Goal: Check status: Check status

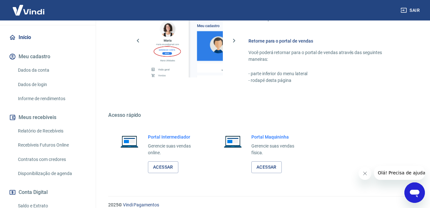
scroll to position [98, 0]
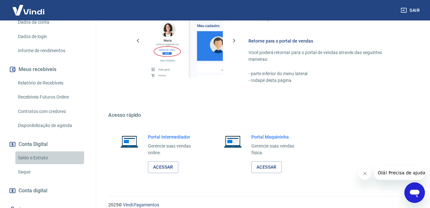
click at [34, 156] on link "Saldo e Extrato" at bounding box center [51, 158] width 73 height 13
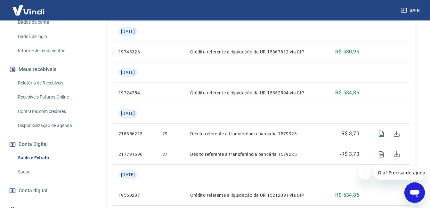
scroll to position [750, 0]
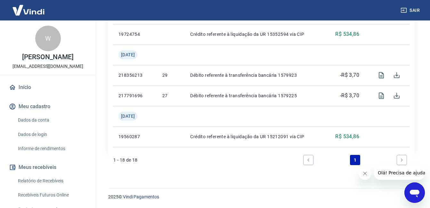
click at [405, 161] on link "Next page" at bounding box center [402, 160] width 10 height 10
click at [366, 175] on icon "Fechar mensagem da empresa" at bounding box center [364, 173] width 5 height 5
drag, startPoint x: 149, startPoint y: 159, endPoint x: 158, endPoint y: 159, distance: 9.6
click at [158, 159] on div "1 - 18 de 18 1" at bounding box center [261, 160] width 296 height 15
click at [405, 163] on link "Next page" at bounding box center [402, 160] width 10 height 10
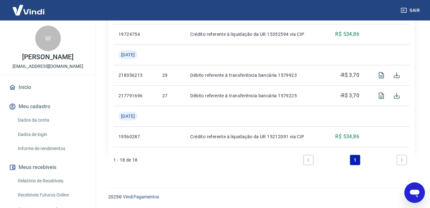
click at [405, 163] on link "Next page" at bounding box center [402, 160] width 10 height 10
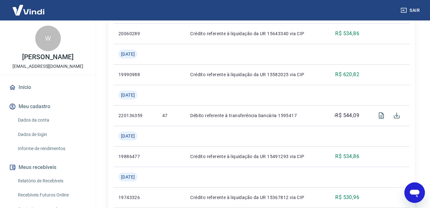
scroll to position [547, 0]
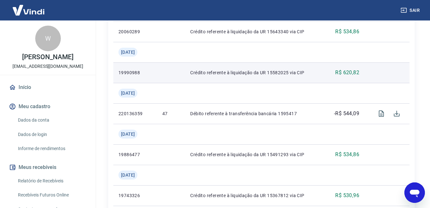
click at [294, 73] on p "Crédito referente à liquidação da UR 15582025 via CIP" at bounding box center [253, 73] width 127 height 6
click at [134, 66] on td "19990988" at bounding box center [135, 72] width 44 height 21
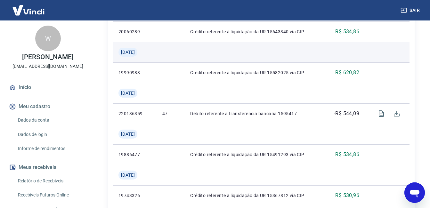
click at [154, 46] on td "[DATE]" at bounding box center [135, 52] width 44 height 21
click at [193, 60] on td at bounding box center [253, 52] width 137 height 21
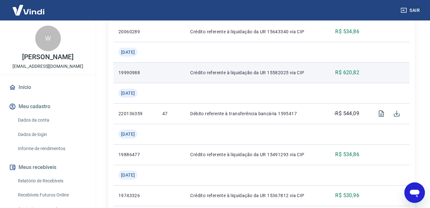
click at [209, 72] on p "Crédito referente à liquidação da UR 15582025 via CIP" at bounding box center [253, 73] width 127 height 6
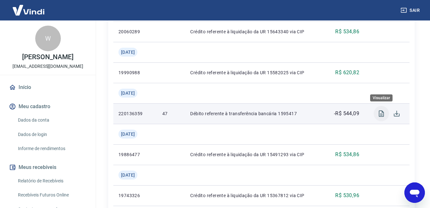
click at [383, 115] on icon "Visualizar" at bounding box center [382, 114] width 8 height 8
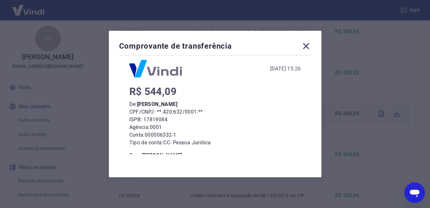
scroll to position [8, 0]
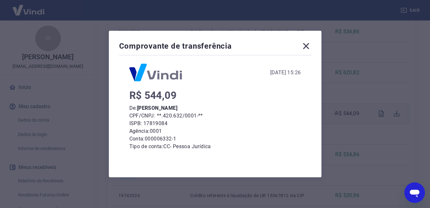
click at [308, 46] on icon at bounding box center [306, 46] width 6 height 6
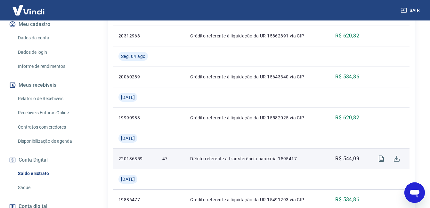
scroll to position [502, 0]
click at [164, 159] on p "47" at bounding box center [171, 158] width 18 height 6
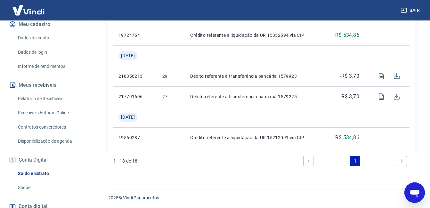
scroll to position [745, 0]
